Goal: Information Seeking & Learning: Learn about a topic

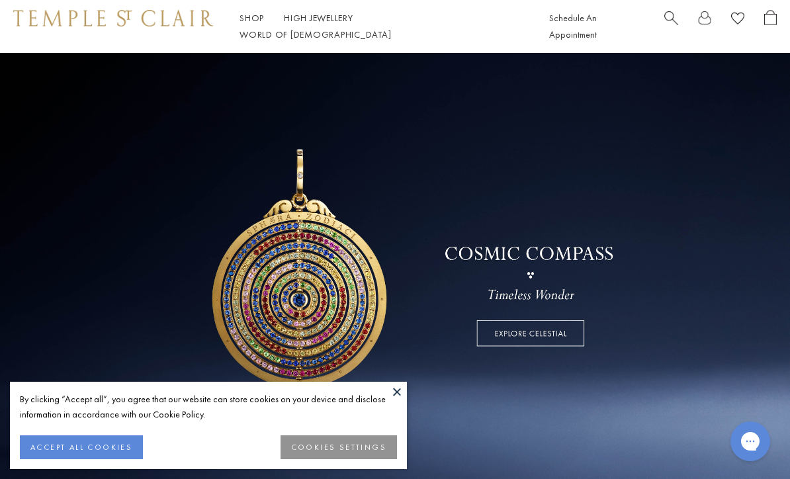
click at [91, 452] on button "ACCEPT ALL COOKIES" at bounding box center [81, 447] width 123 height 24
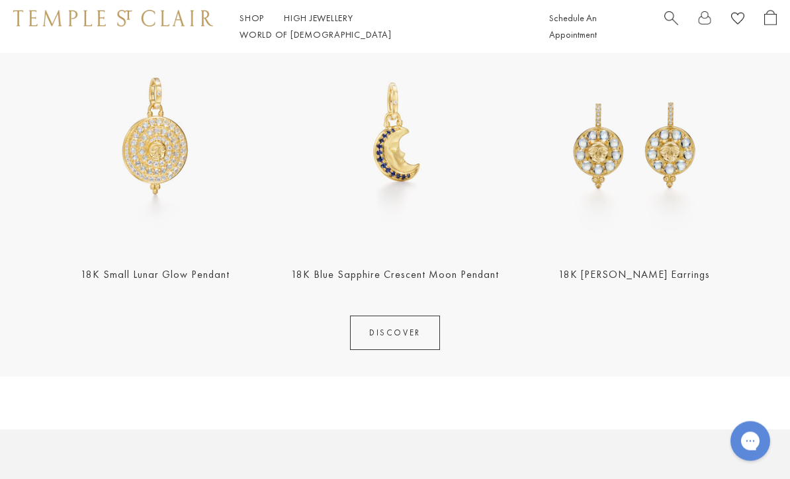
scroll to position [531, 0]
click at [403, 337] on link "DISCOVER" at bounding box center [395, 332] width 90 height 34
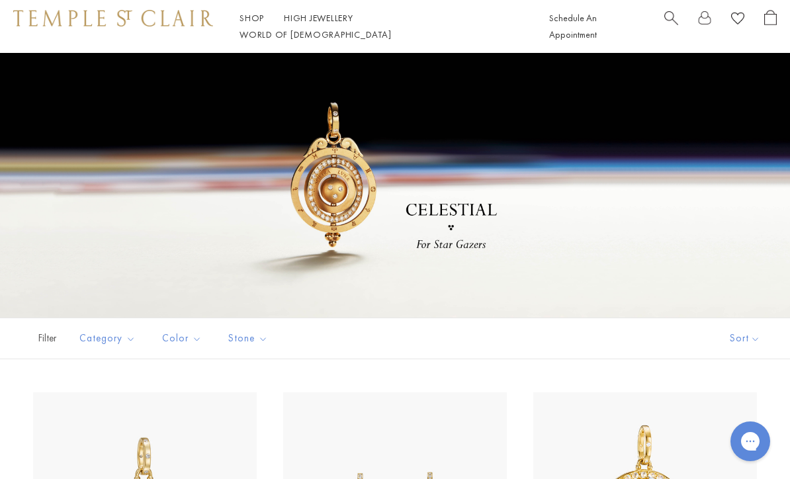
click at [391, 28] on link "World of Temple World of Temple" at bounding box center [315, 34] width 152 height 12
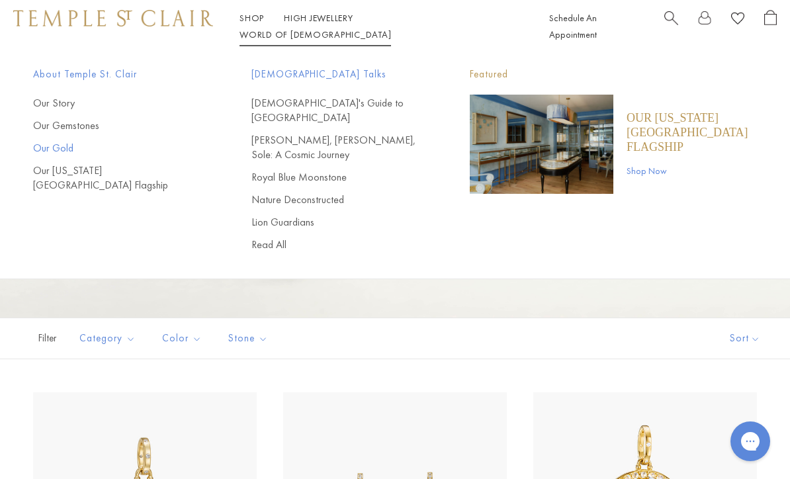
click at [55, 152] on link "Our Gold" at bounding box center [115, 148] width 165 height 15
click at [247, 16] on div "Shop Shop Categories Amulets Pendants & Charms Lockets Chains & Leather Cords E…" at bounding box center [395, 26] width 790 height 53
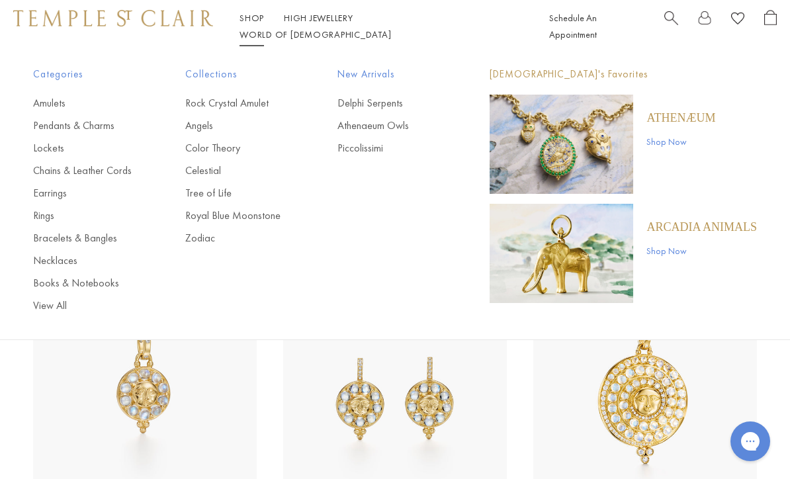
scroll to position [112, 0]
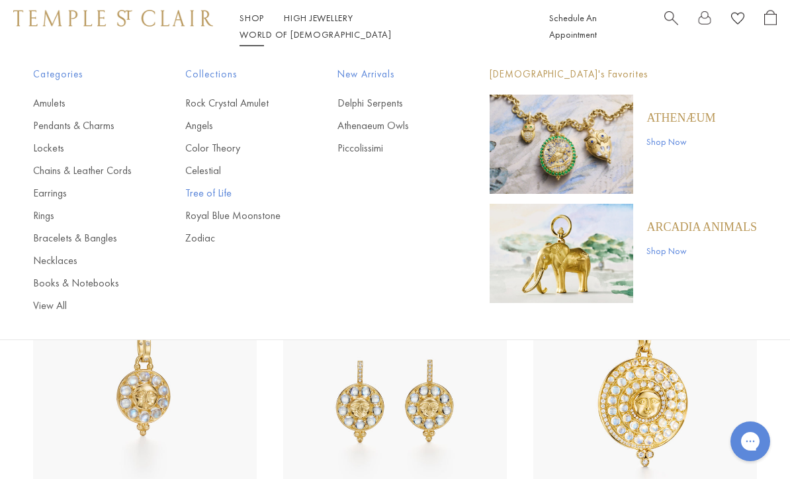
click at [217, 191] on link "Tree of Life" at bounding box center [234, 193] width 99 height 15
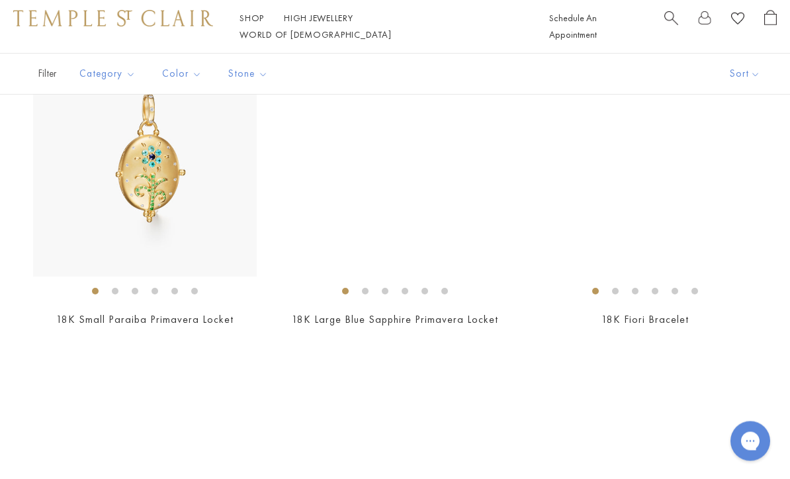
scroll to position [5330, 0]
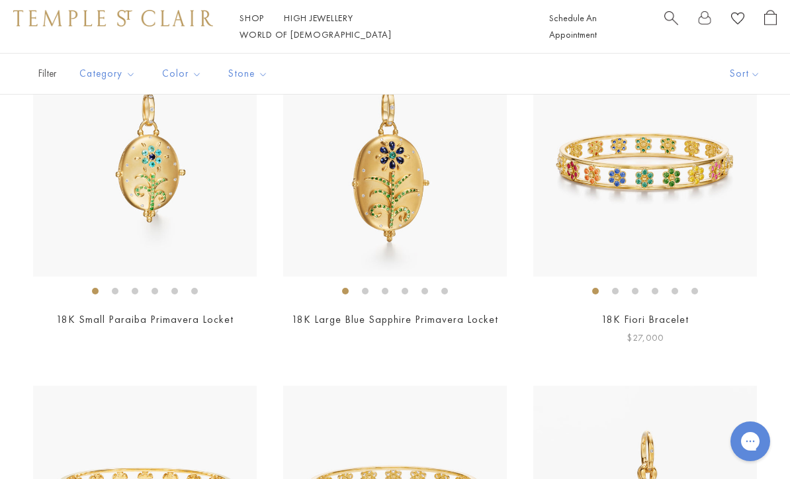
click at [705, 297] on div "18K Fiori Bracelet $27,000" at bounding box center [645, 199] width 224 height 293
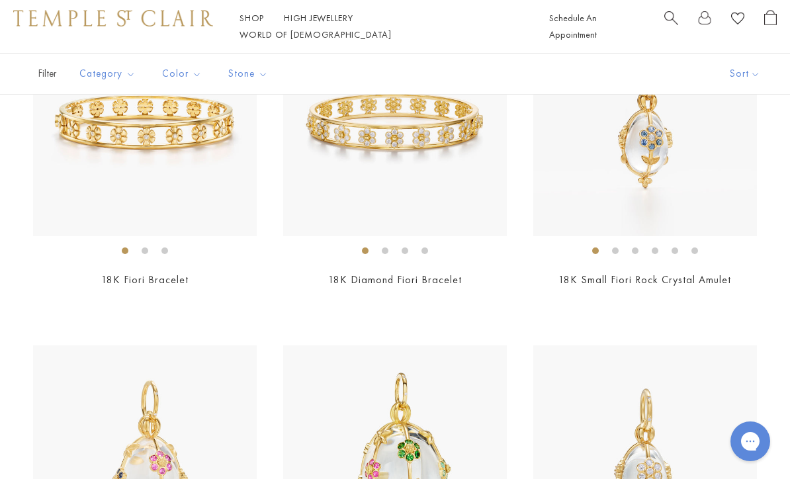
scroll to position [5708, 0]
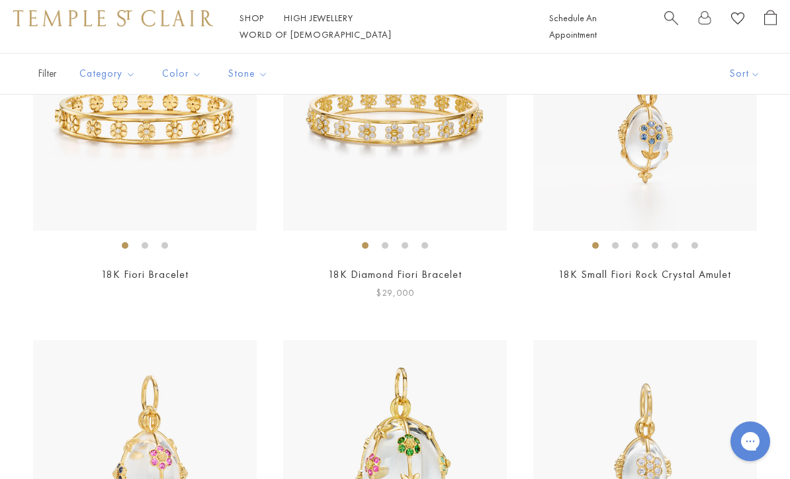
click at [445, 267] on link "18K Diamond Fiori Bracelet" at bounding box center [395, 274] width 134 height 14
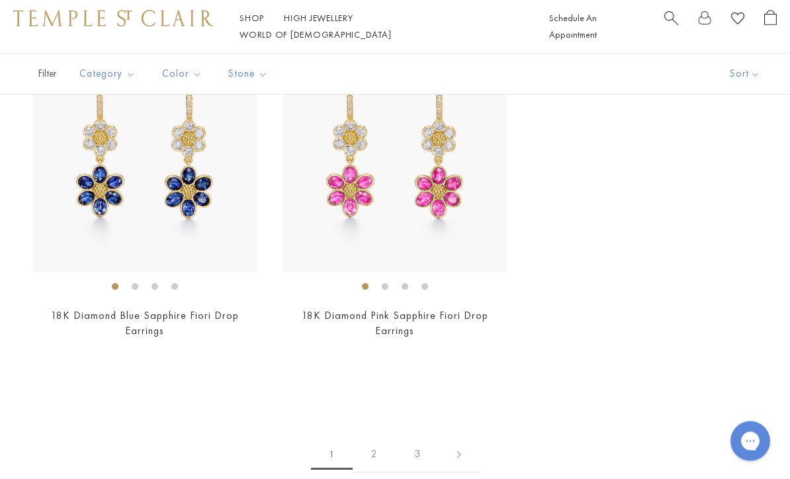
scroll to position [6681, 0]
click at [376, 445] on link "2" at bounding box center [374, 454] width 43 height 36
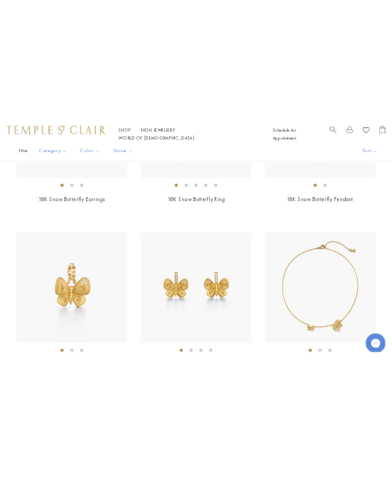
scroll to position [3043, 0]
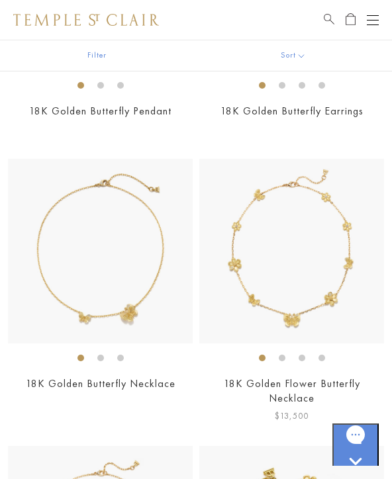
click at [374, 353] on ol at bounding box center [291, 358] width 185 height 17
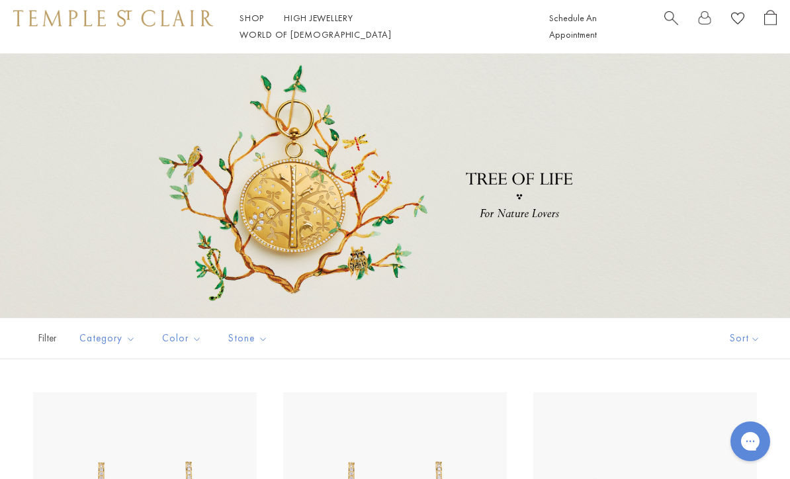
scroll to position [2418, 0]
